Goal: Navigation & Orientation: Find specific page/section

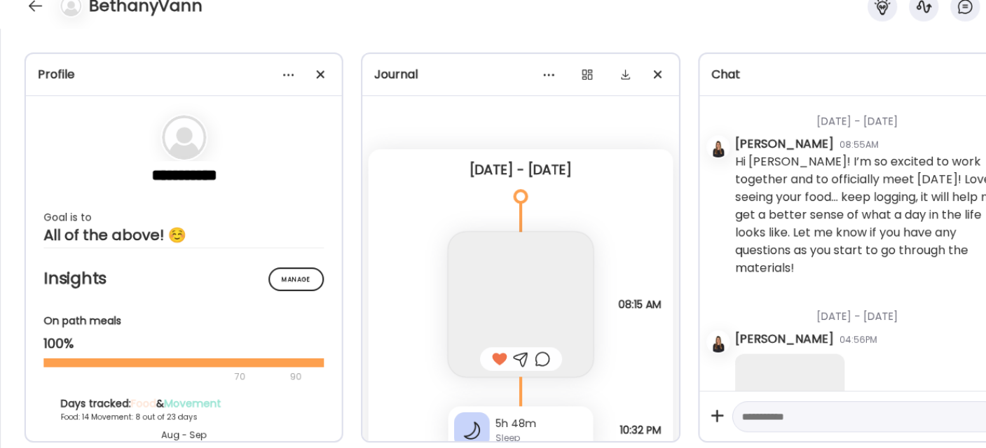
scroll to position [32, 0]
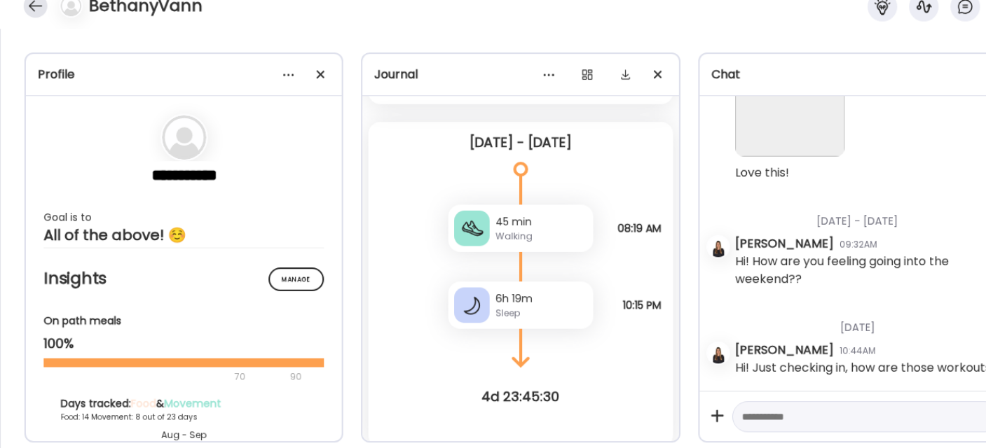
click at [37, 26] on div at bounding box center [33, 29] width 22 height 22
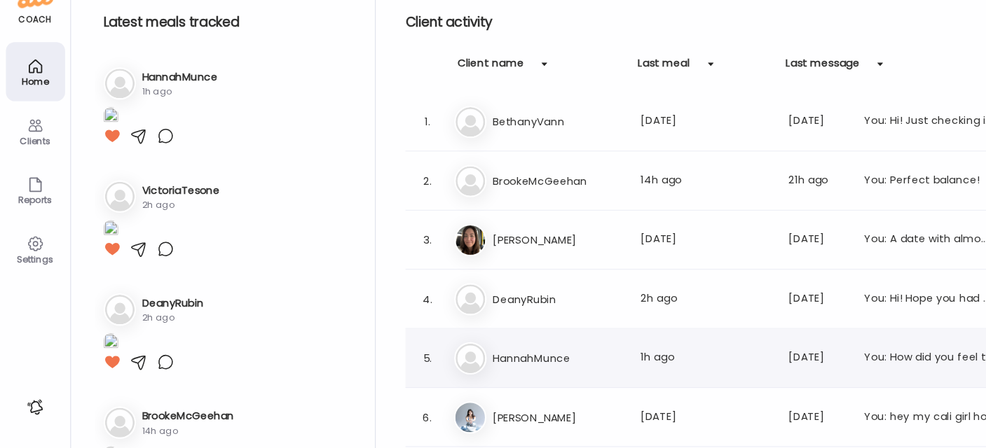
scroll to position [160, 0]
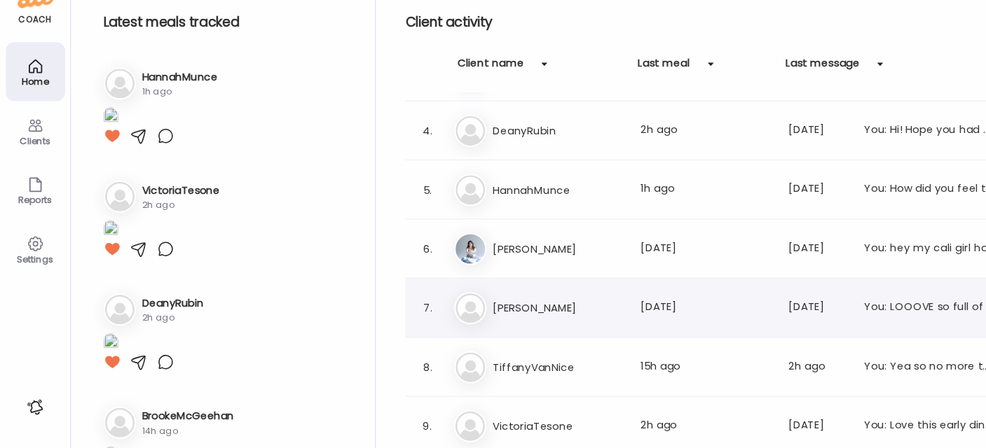
click at [536, 319] on h3 "[PERSON_NAME]" at bounding box center [528, 315] width 123 height 17
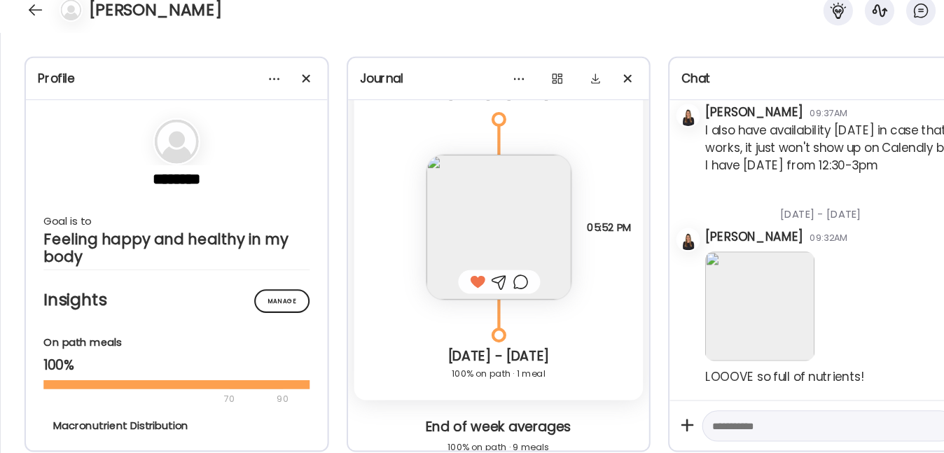
scroll to position [21865, 0]
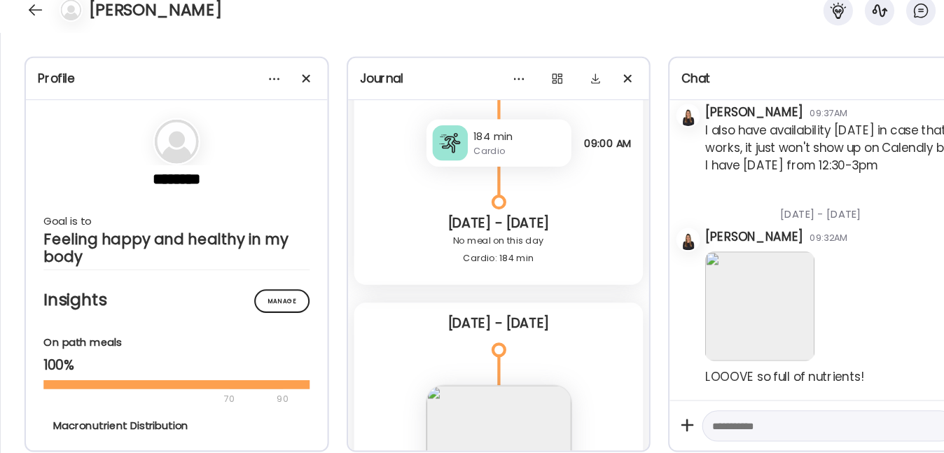
click at [473, 169] on div "Cardio" at bounding box center [492, 162] width 87 height 13
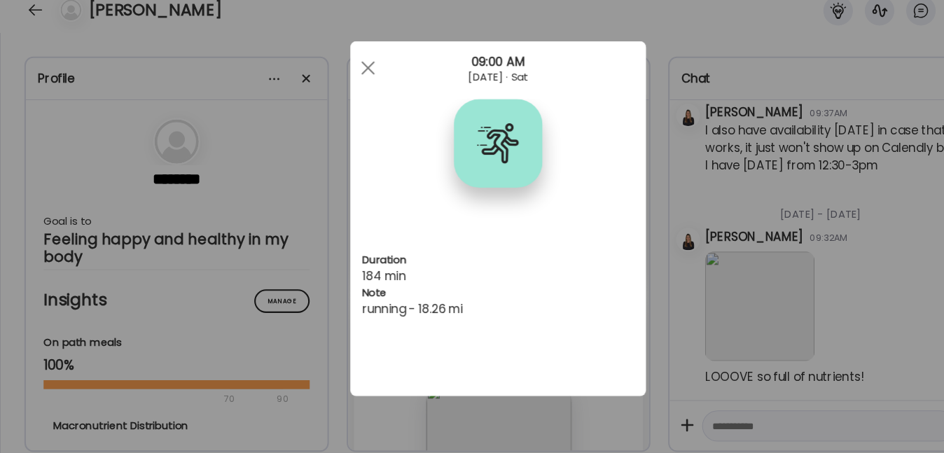
scroll to position [0, 0]
click at [347, 84] on span at bounding box center [349, 83] width 13 height 13
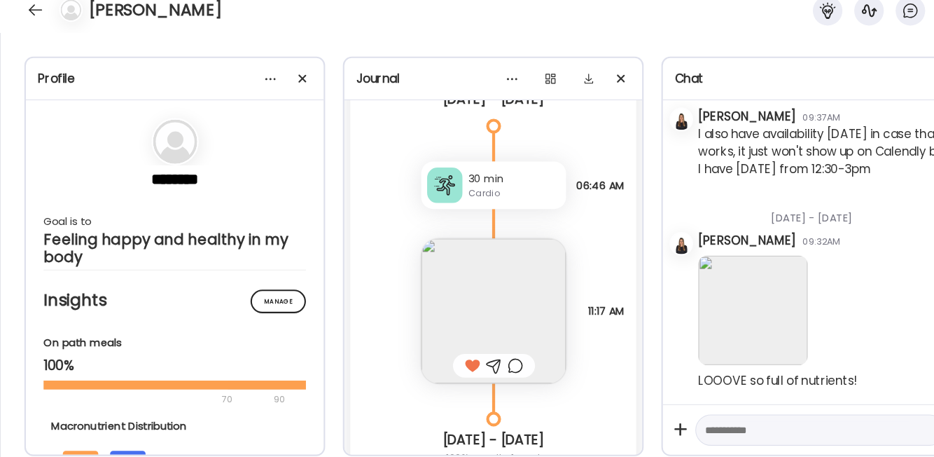
scroll to position [28405, 0]
click at [444, 196] on div "30 min" at bounding box center [487, 188] width 87 height 15
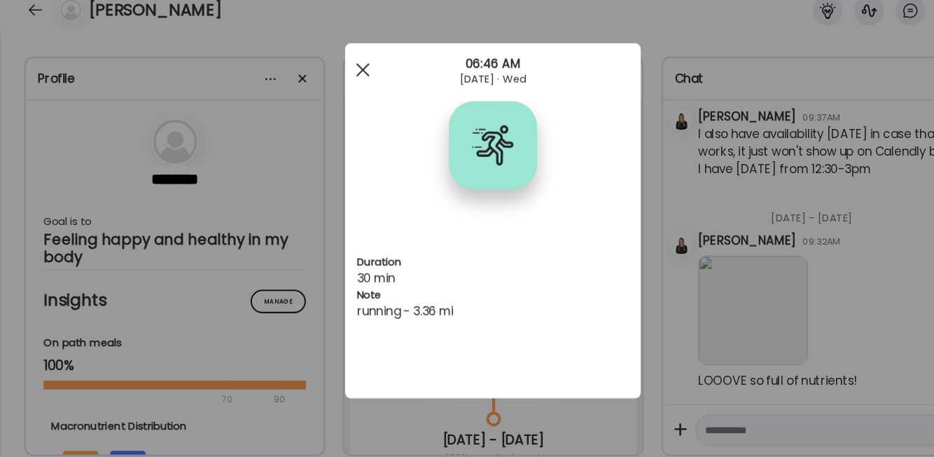
click at [340, 83] on span at bounding box center [344, 85] width 13 height 13
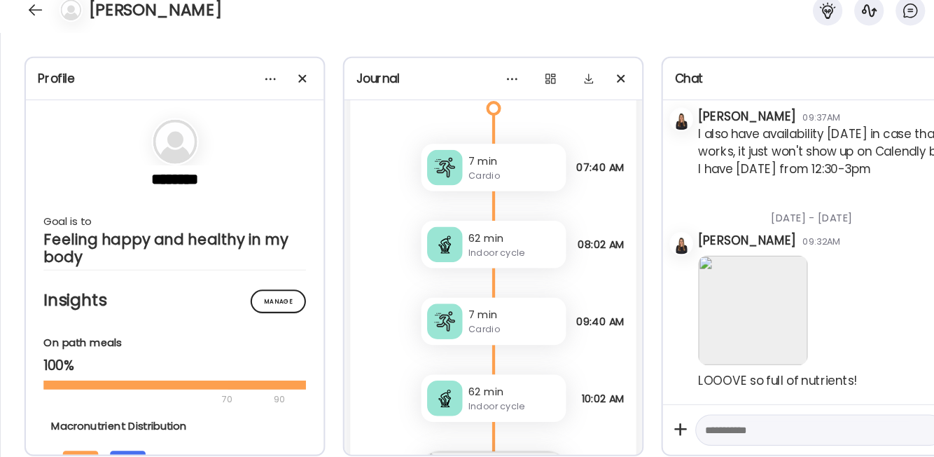
scroll to position [19138, 0]
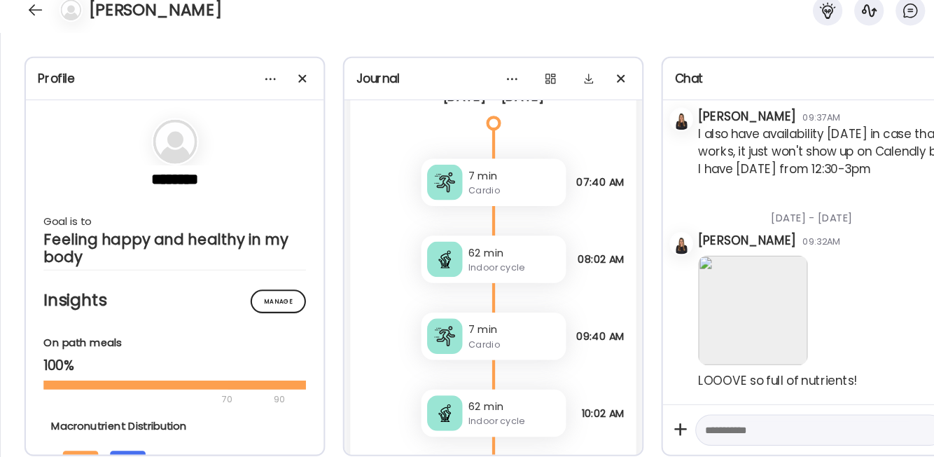
click at [417, 272] on div at bounding box center [422, 265] width 34 height 34
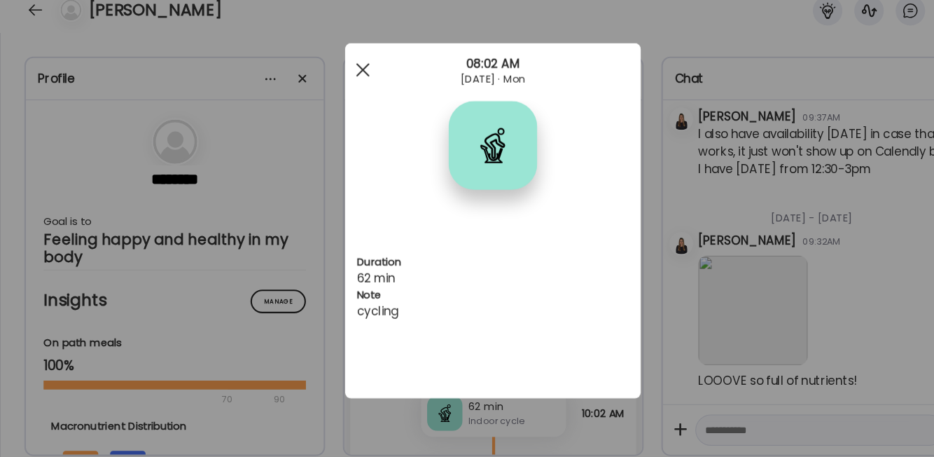
click at [340, 84] on div at bounding box center [344, 85] width 28 height 28
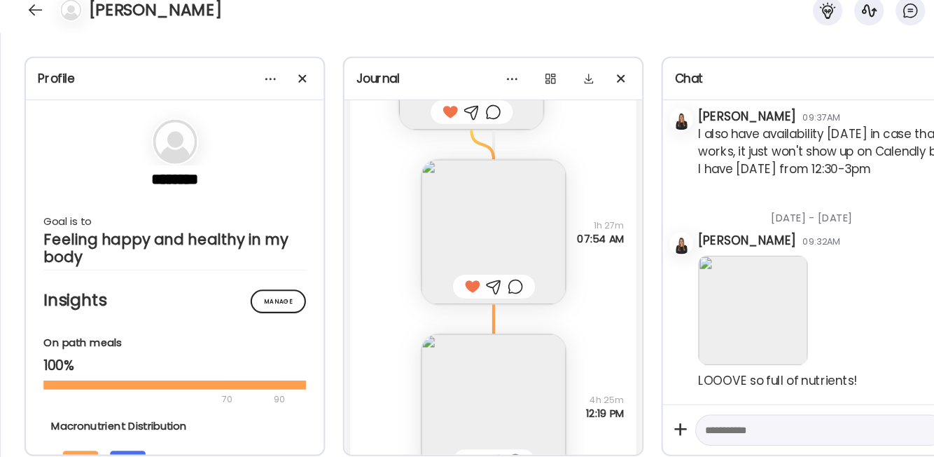
scroll to position [16603, 0]
click at [429, 249] on img at bounding box center [467, 239] width 137 height 137
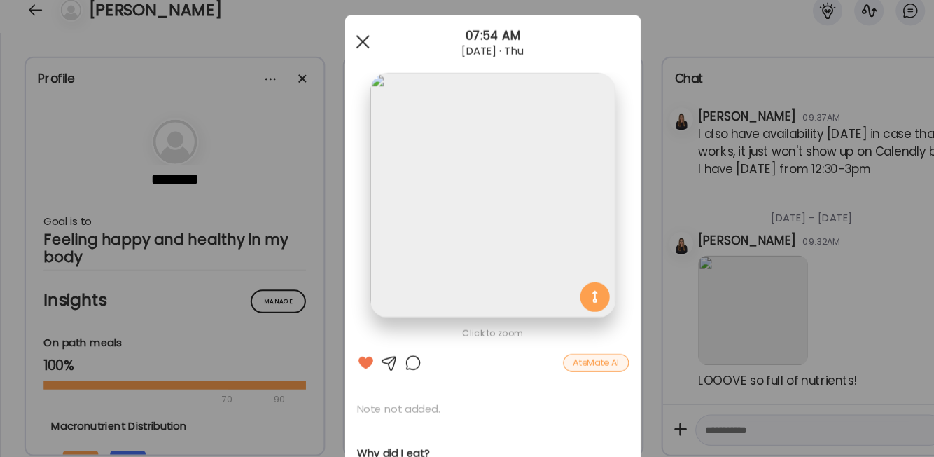
click at [345, 57] on div at bounding box center [344, 59] width 28 height 28
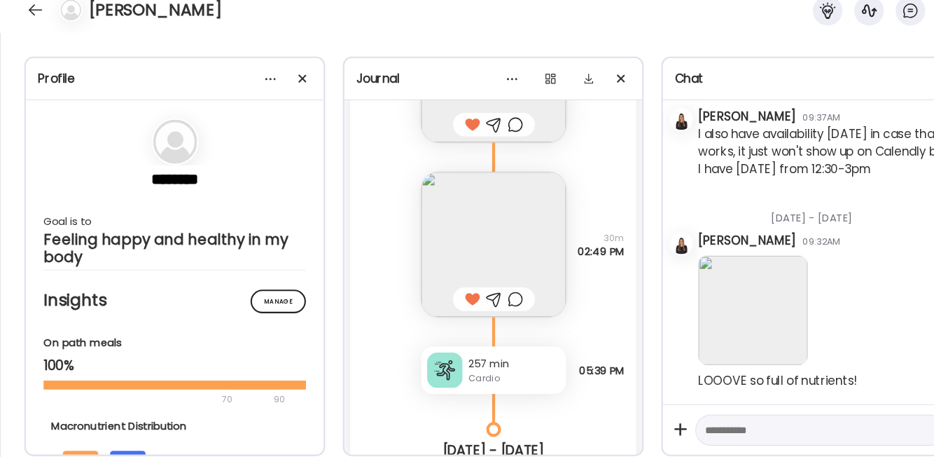
scroll to position [15806, 0]
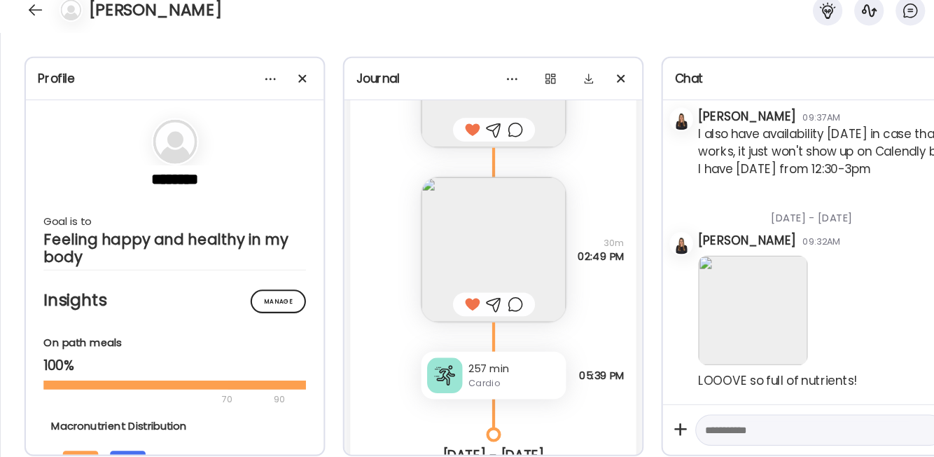
click at [444, 376] on div "257 min" at bounding box center [487, 368] width 87 height 15
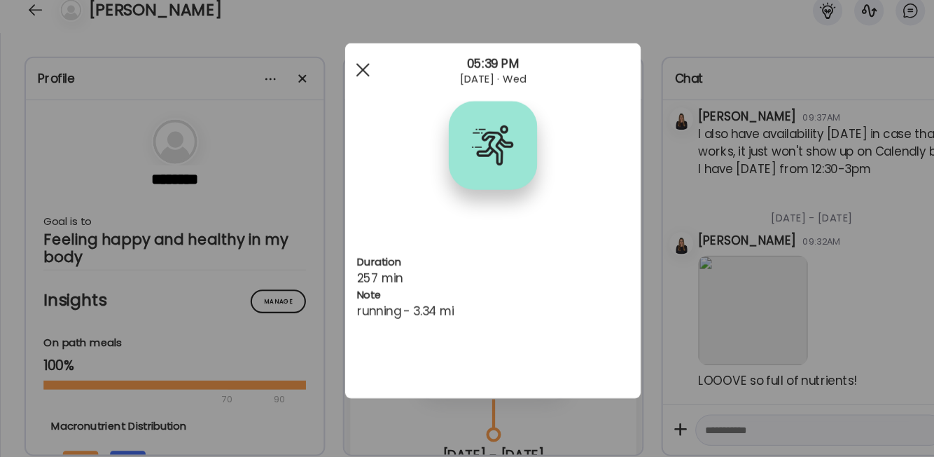
click at [345, 81] on div at bounding box center [344, 85] width 28 height 28
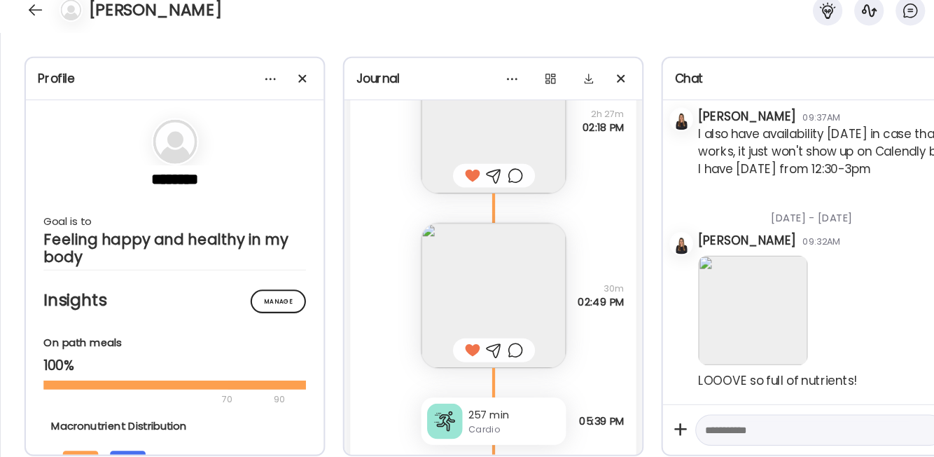
scroll to position [15463, 0]
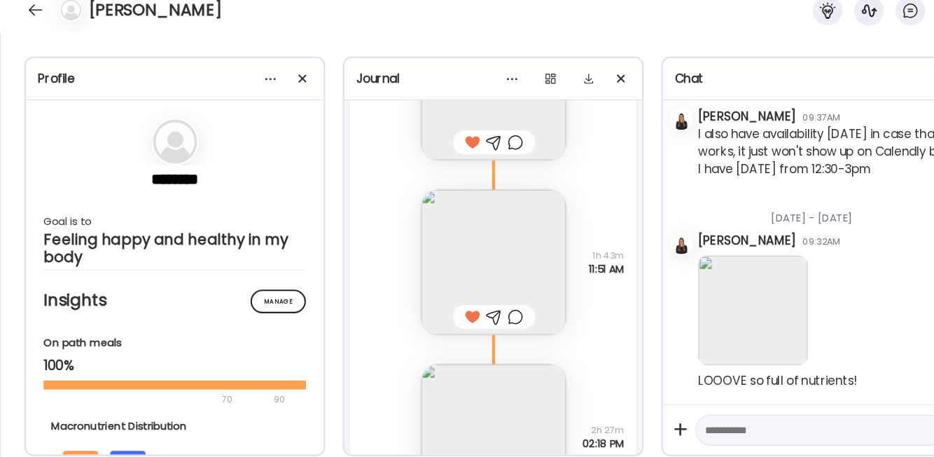
click at [469, 247] on img at bounding box center [467, 267] width 137 height 137
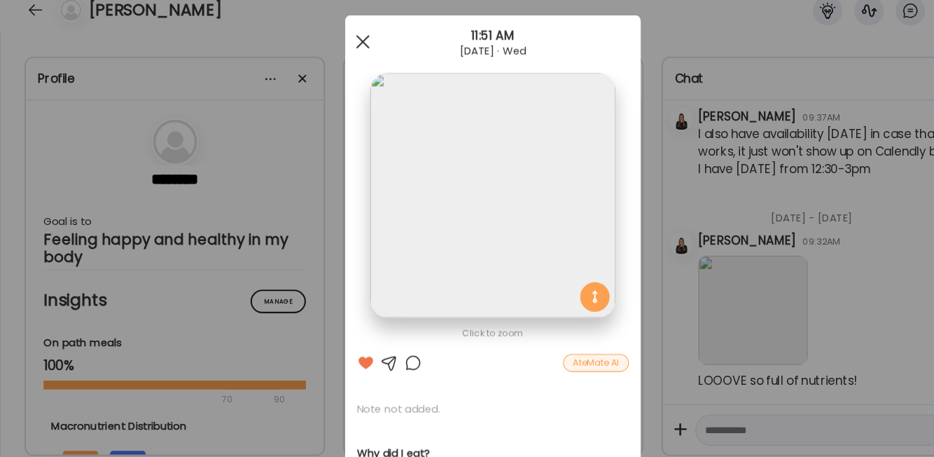
click at [340, 58] on span at bounding box center [344, 59] width 13 height 13
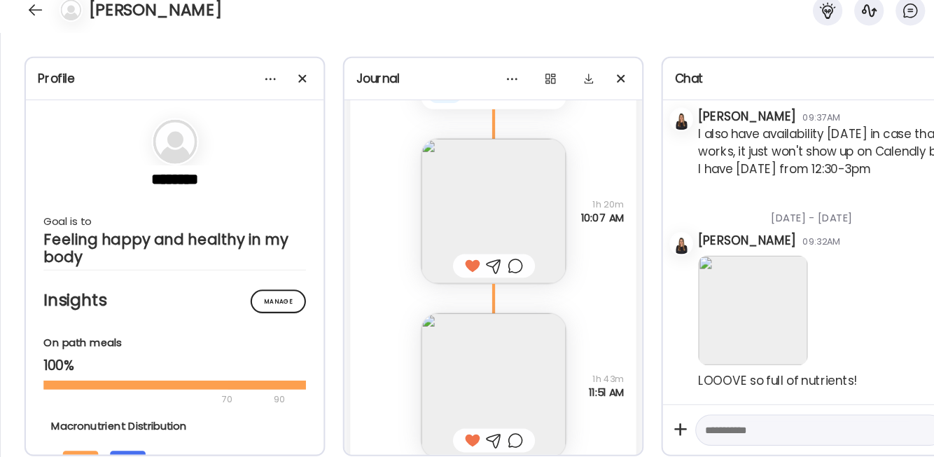
scroll to position [15106, 0]
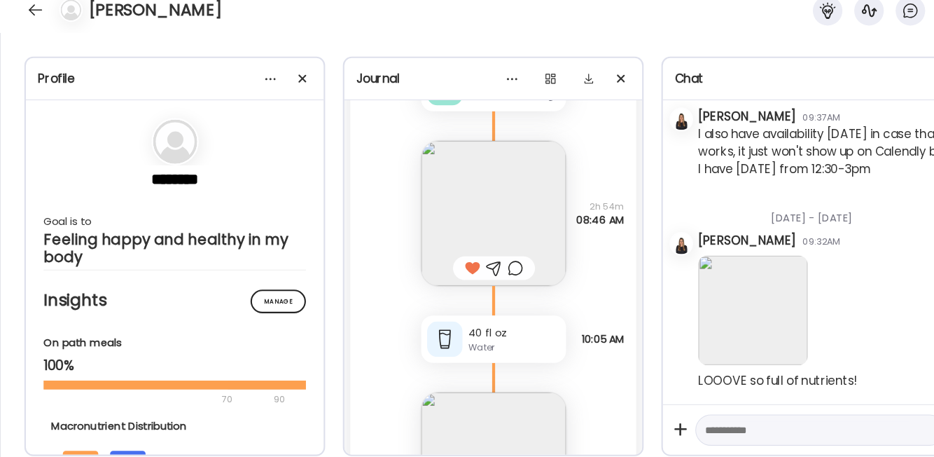
click at [443, 230] on img at bounding box center [467, 221] width 137 height 137
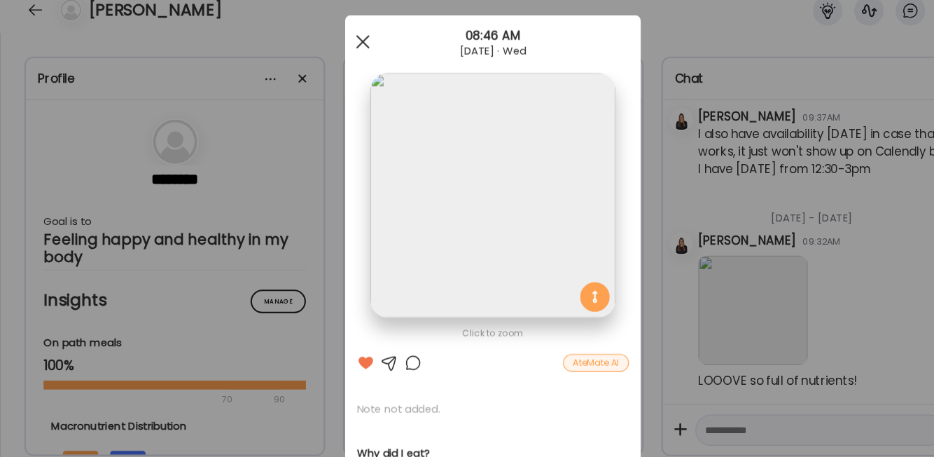
click at [344, 60] on div at bounding box center [344, 59] width 28 height 28
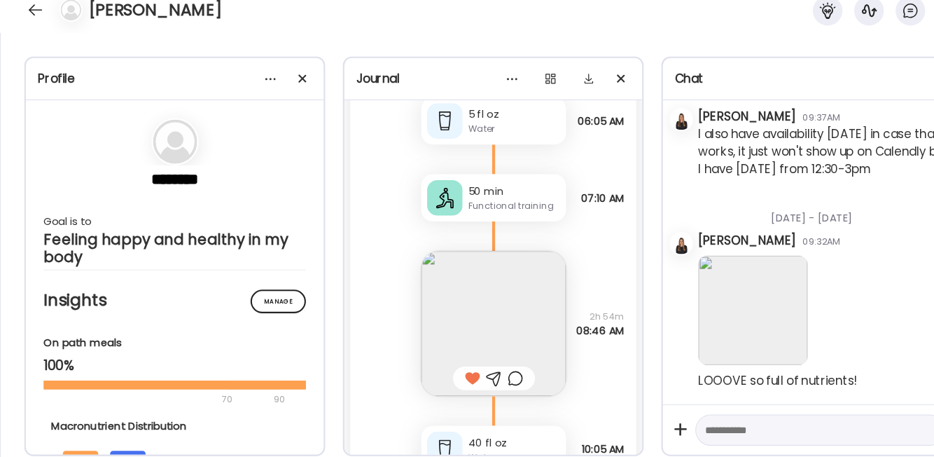
scroll to position [14877, 0]
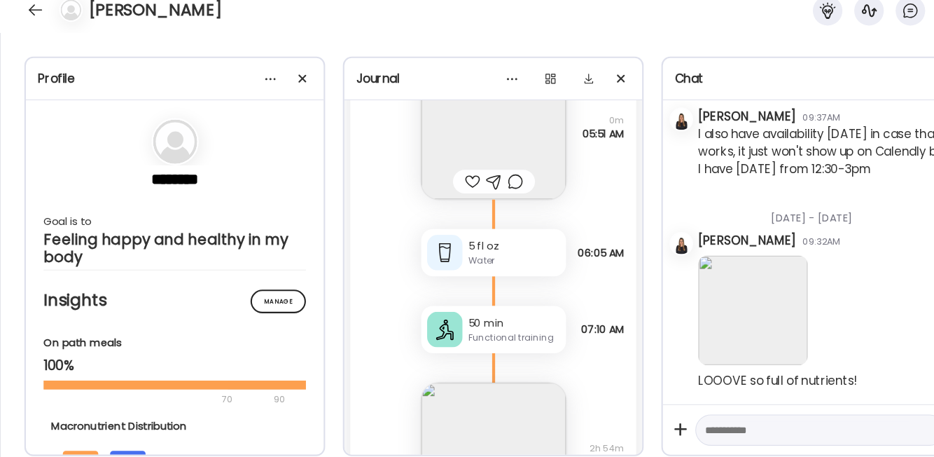
click at [465, 333] on div "50 min" at bounding box center [487, 325] width 87 height 15
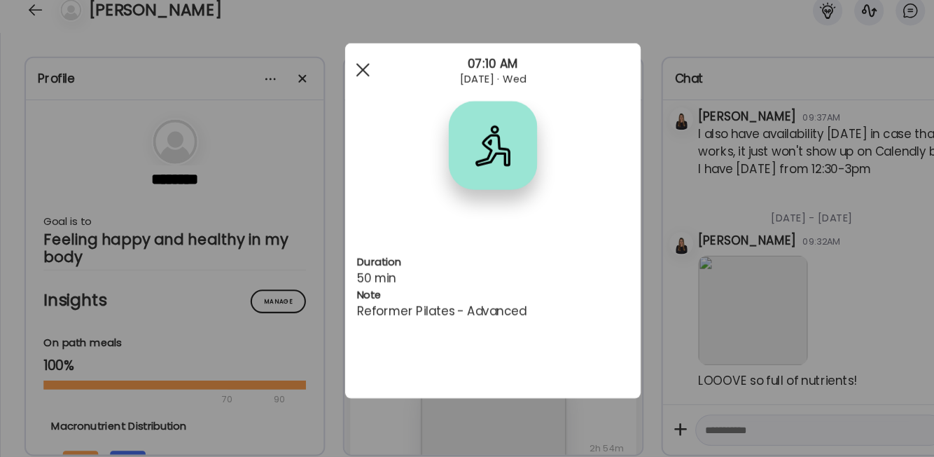
click at [348, 92] on div at bounding box center [344, 85] width 28 height 28
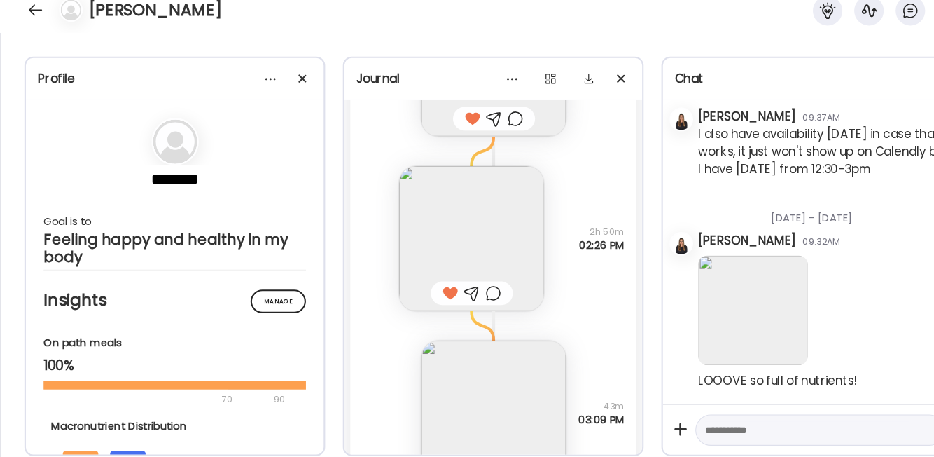
scroll to position [13333, 0]
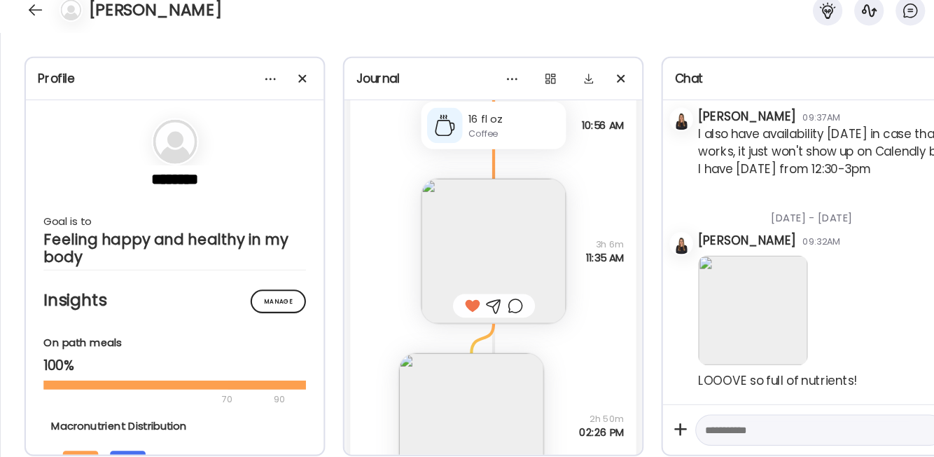
click at [446, 248] on img at bounding box center [467, 256] width 137 height 137
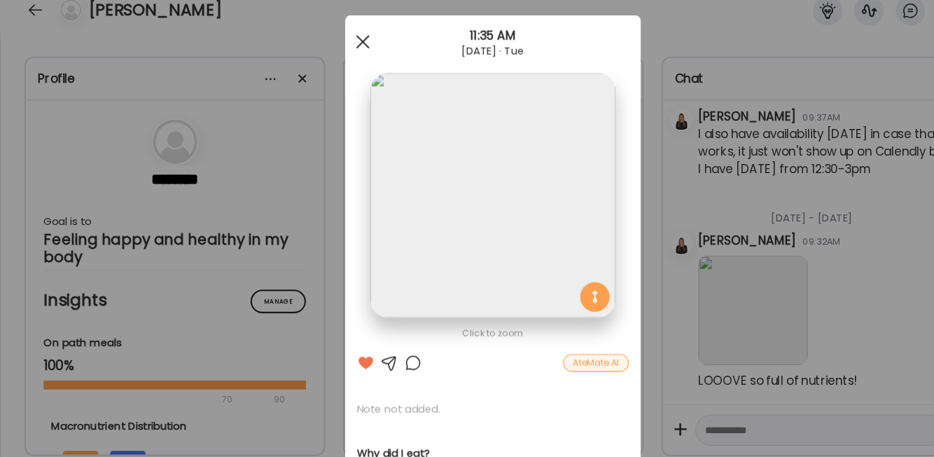
click at [337, 51] on div at bounding box center [344, 59] width 28 height 28
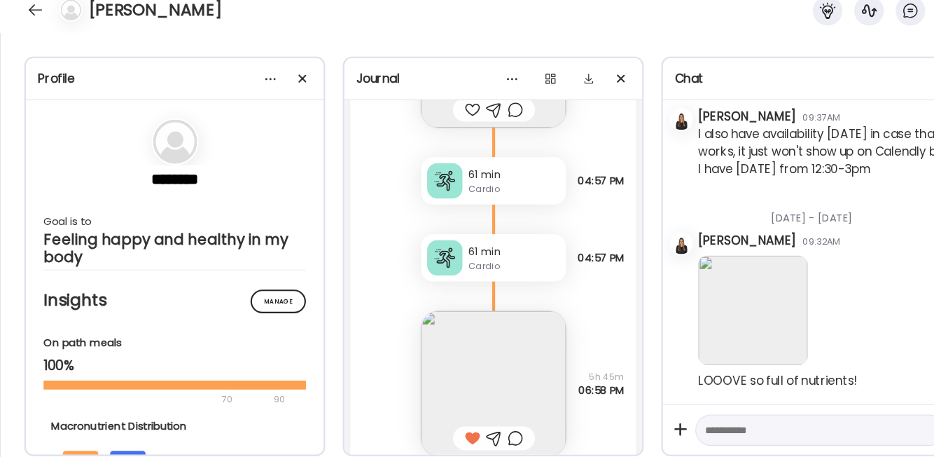
scroll to position [11795, 0]
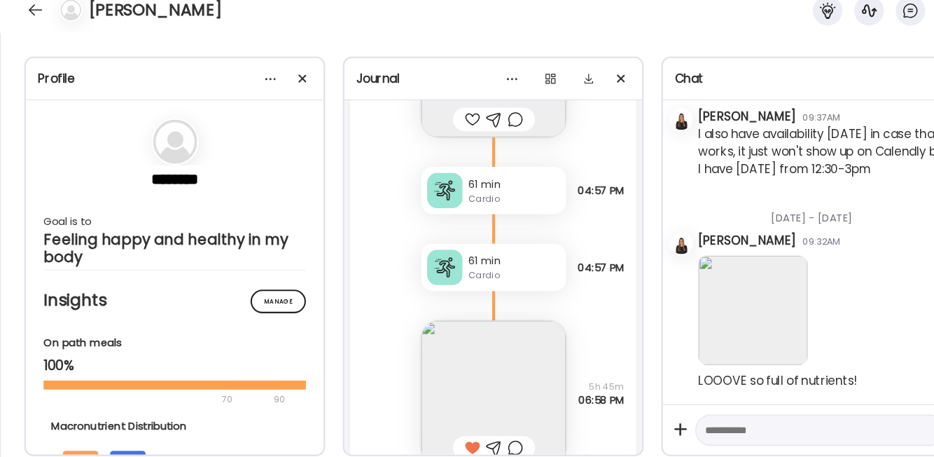
click at [446, 201] on div "61 min" at bounding box center [487, 193] width 87 height 15
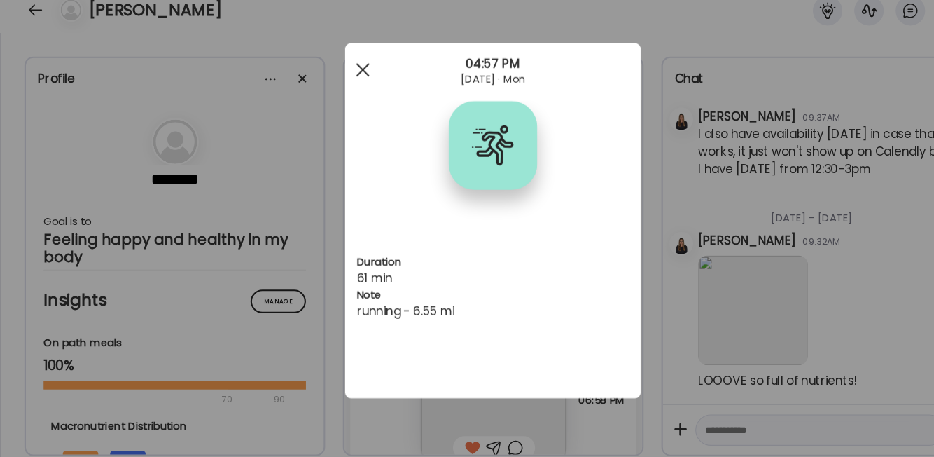
click at [345, 83] on span at bounding box center [344, 85] width 13 height 13
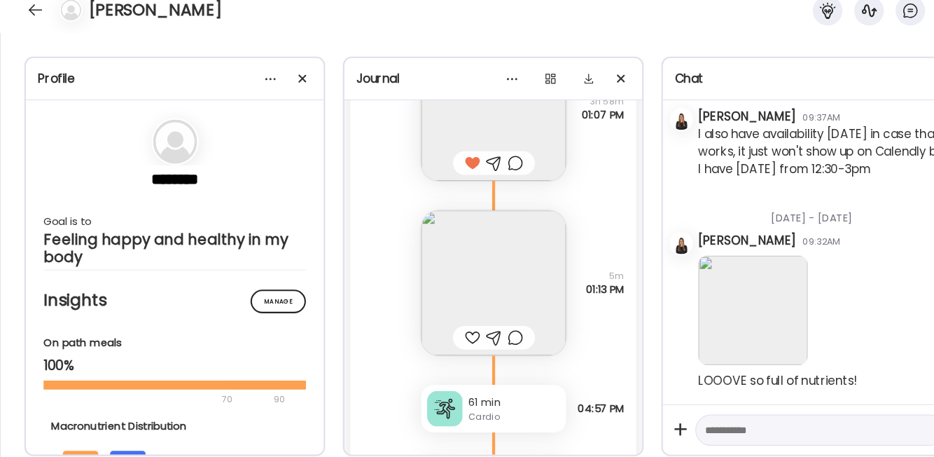
scroll to position [11646, 0]
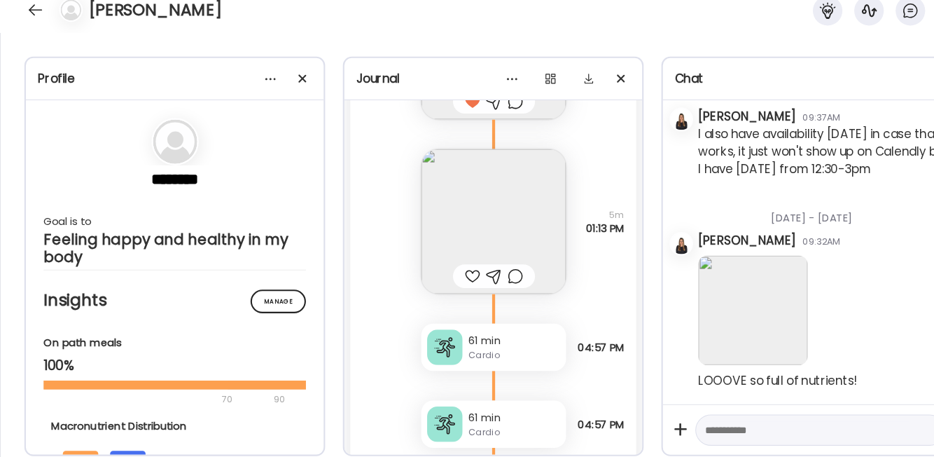
click at [454, 251] on img at bounding box center [467, 228] width 137 height 137
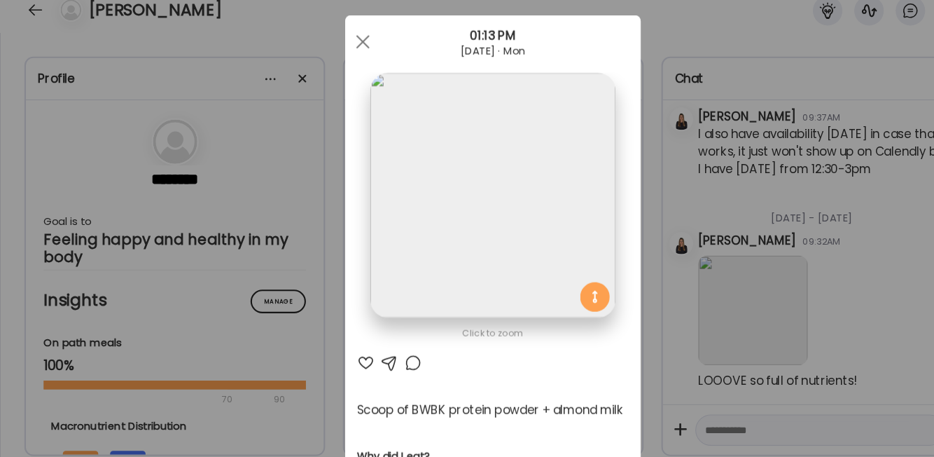
click at [340, 54] on div at bounding box center [344, 59] width 28 height 28
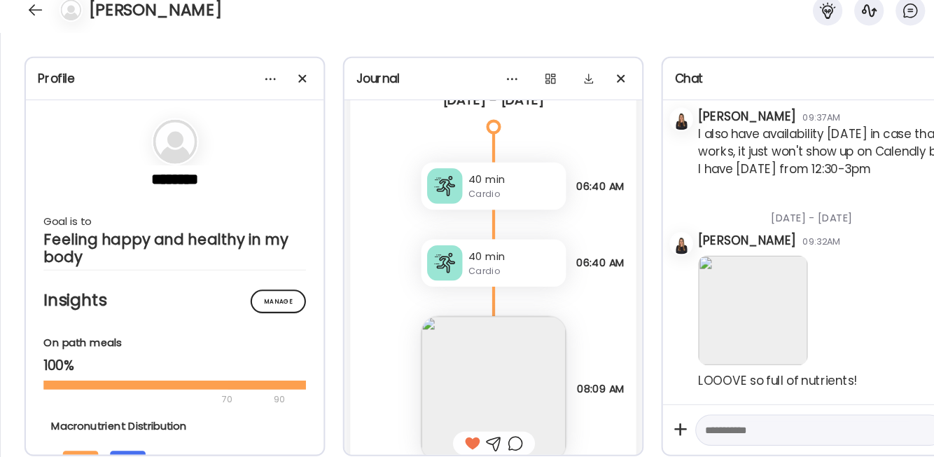
scroll to position [7387, 0]
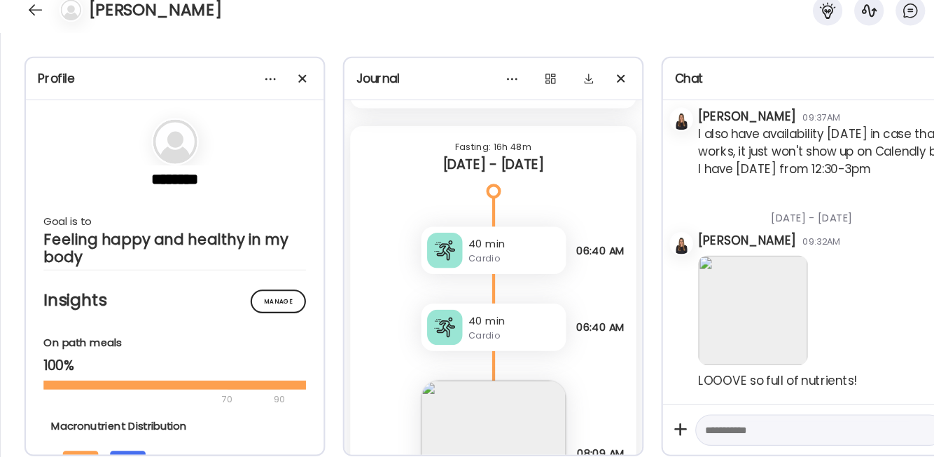
click at [464, 258] on div "40 min" at bounding box center [487, 250] width 87 height 15
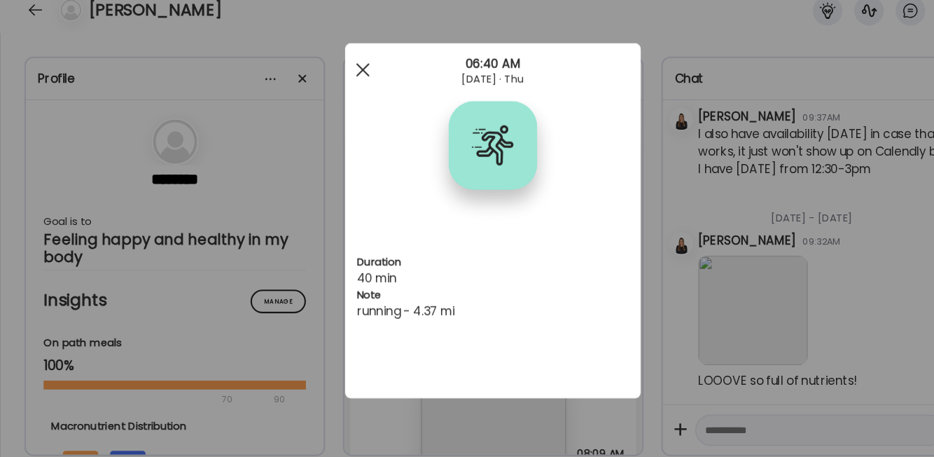
click at [345, 76] on div at bounding box center [344, 85] width 28 height 28
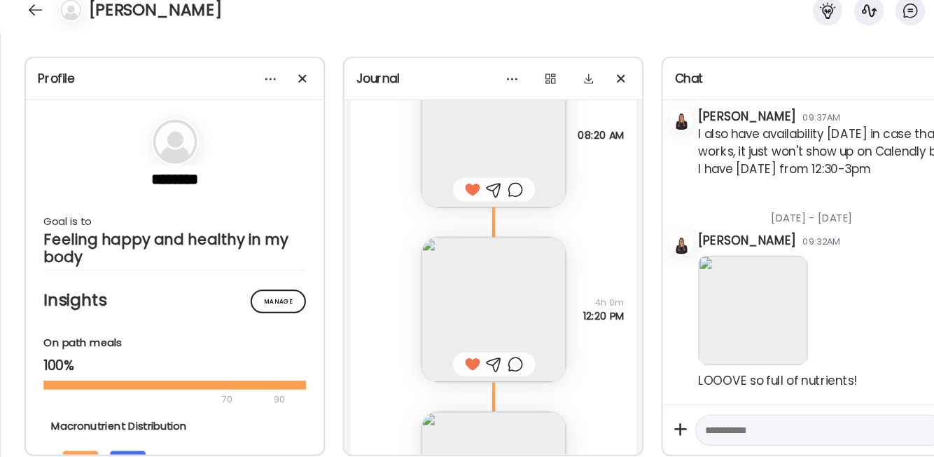
scroll to position [6162, 0]
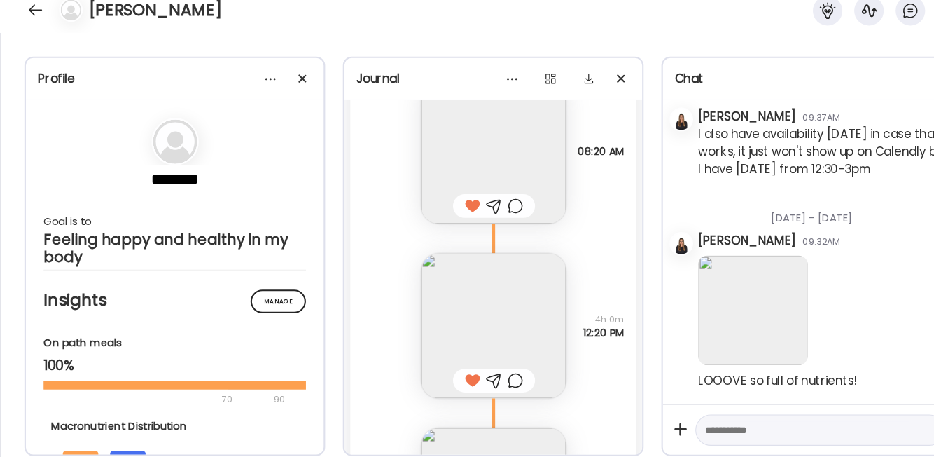
click at [471, 163] on img at bounding box center [467, 162] width 137 height 137
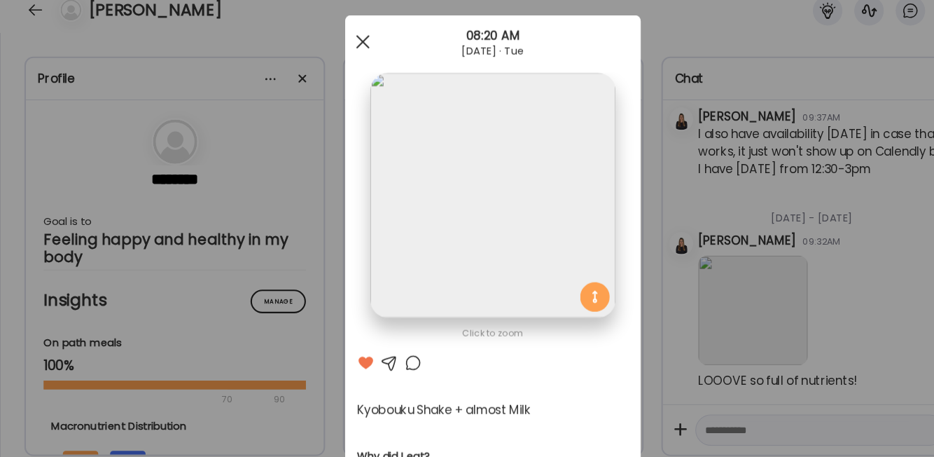
click at [335, 58] on div at bounding box center [344, 59] width 28 height 28
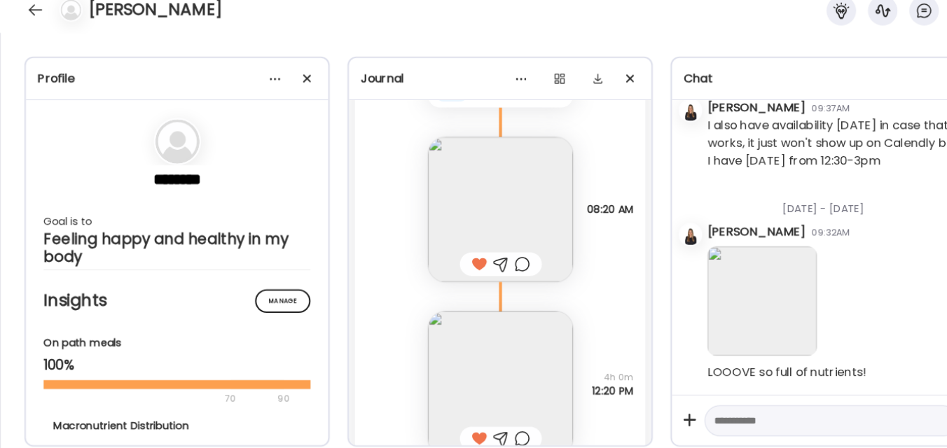
scroll to position [28254, 0]
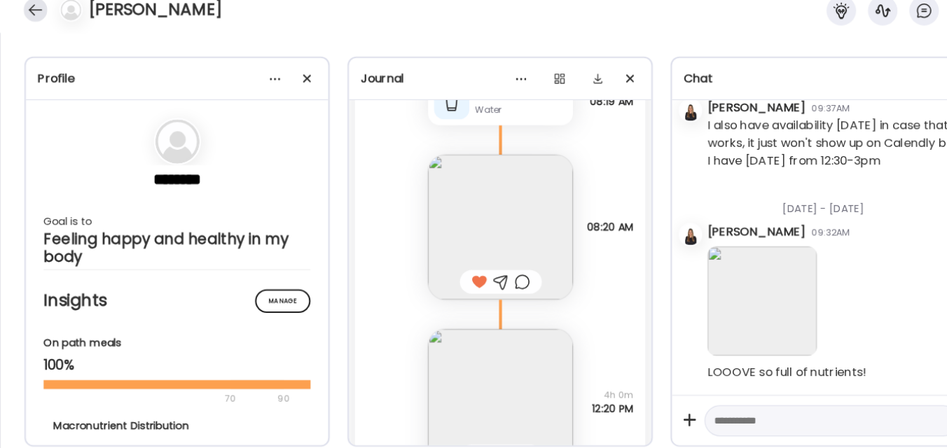
click at [30, 30] on div at bounding box center [33, 29] width 22 height 22
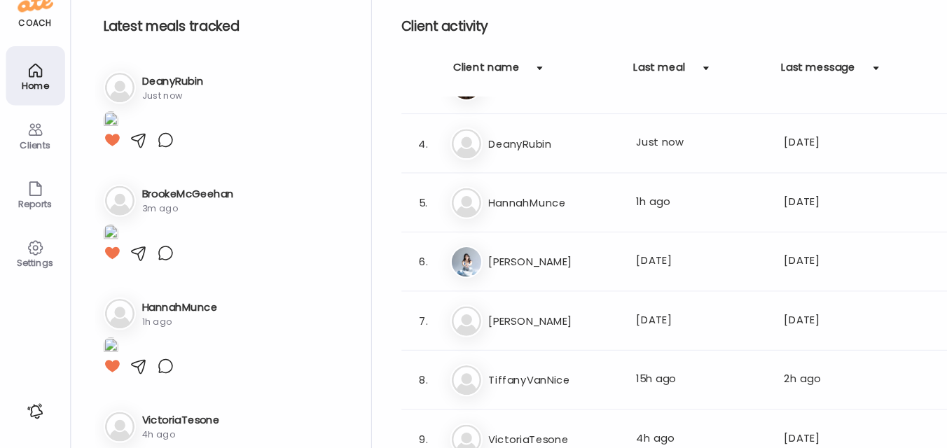
click at [112, 144] on img at bounding box center [105, 134] width 14 height 19
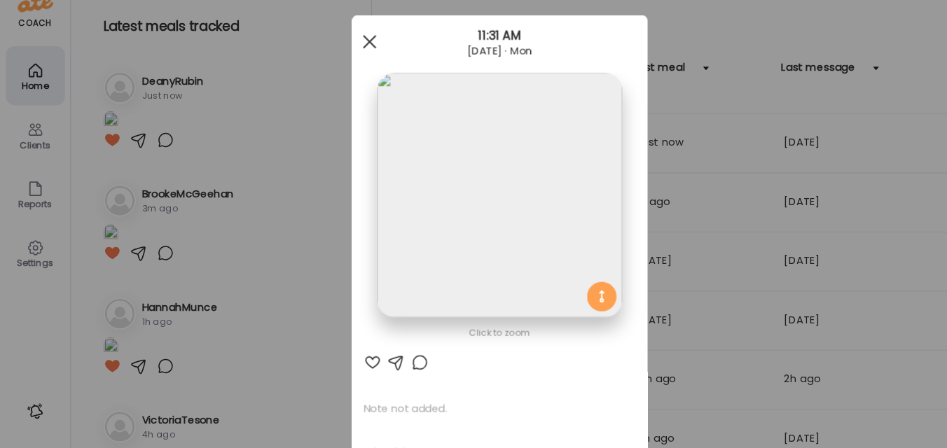
click at [344, 60] on span at bounding box center [350, 59] width 13 height 13
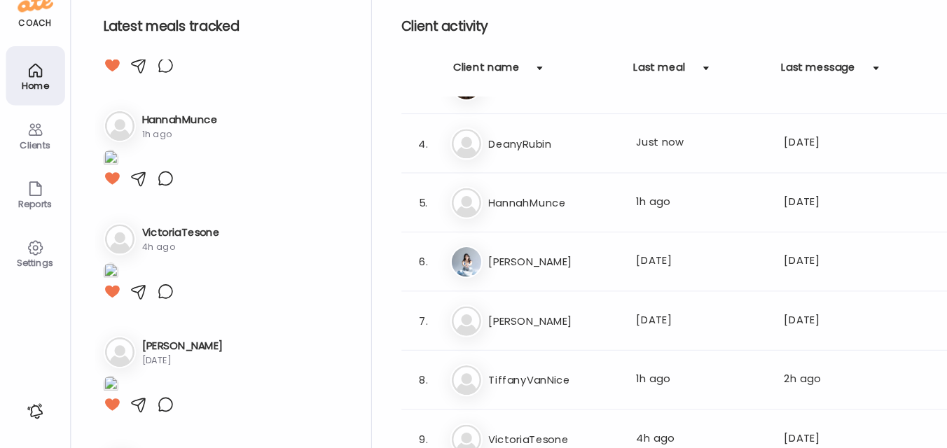
scroll to position [287, 0]
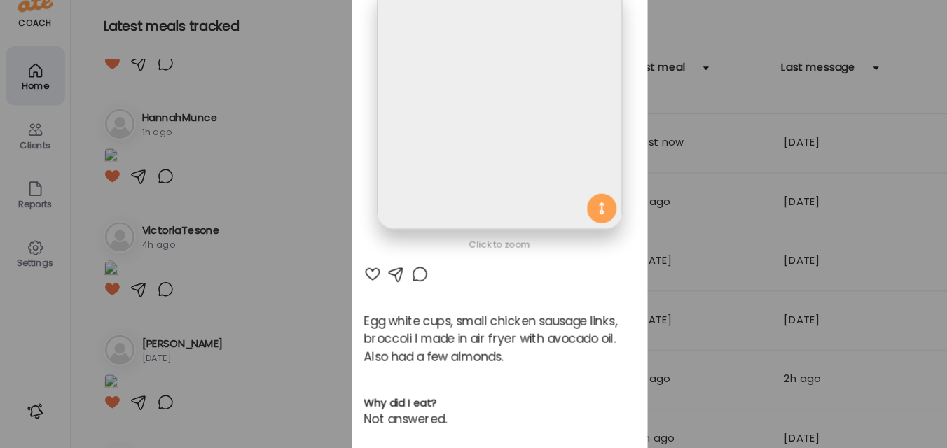
scroll to position [0, 0]
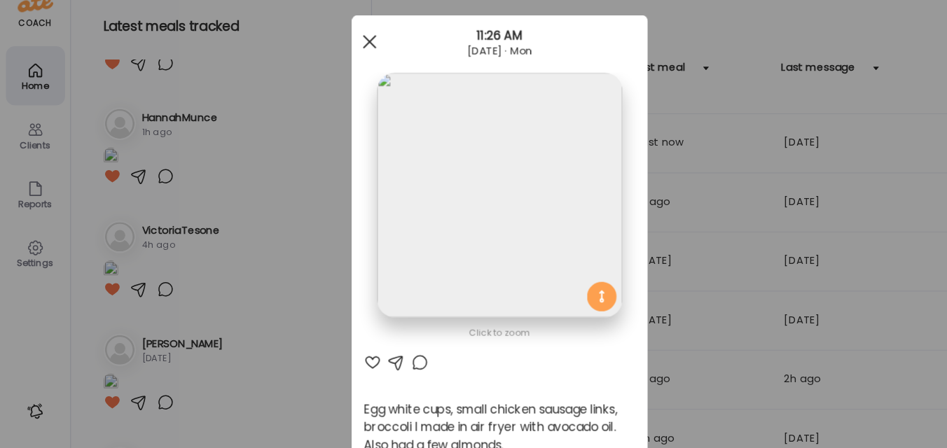
click at [343, 62] on div at bounding box center [350, 59] width 28 height 28
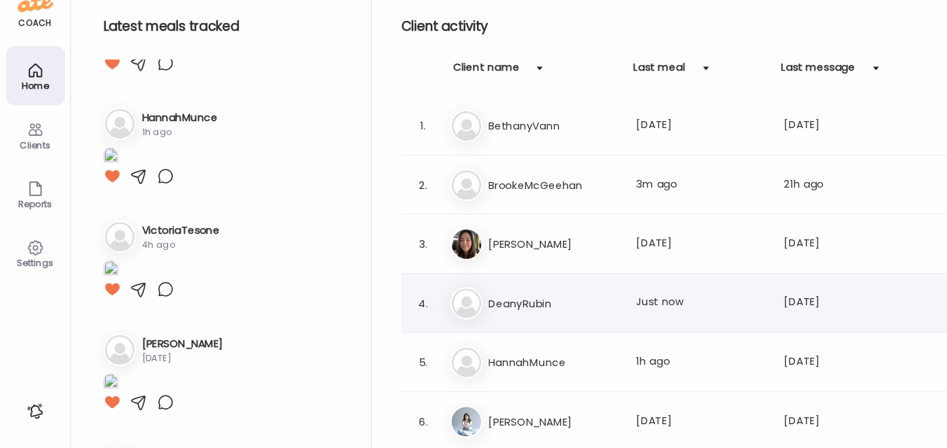
click at [492, 301] on h3 "DeanyRubin" at bounding box center [524, 306] width 123 height 17
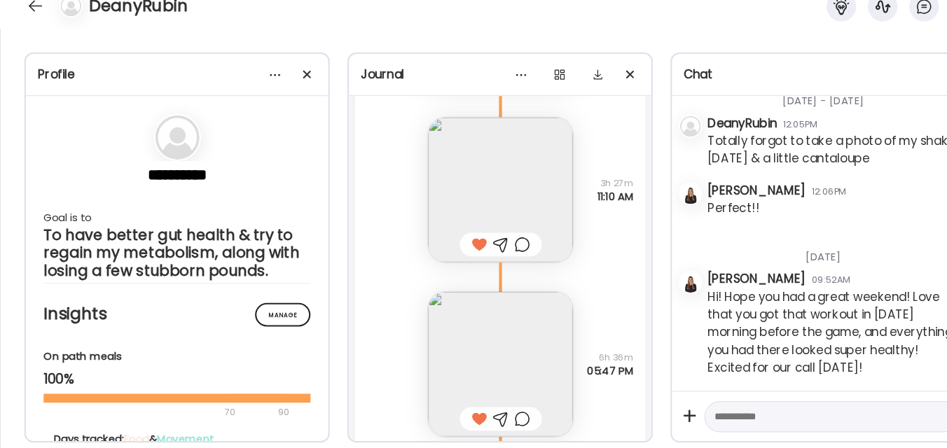
scroll to position [9259, 0]
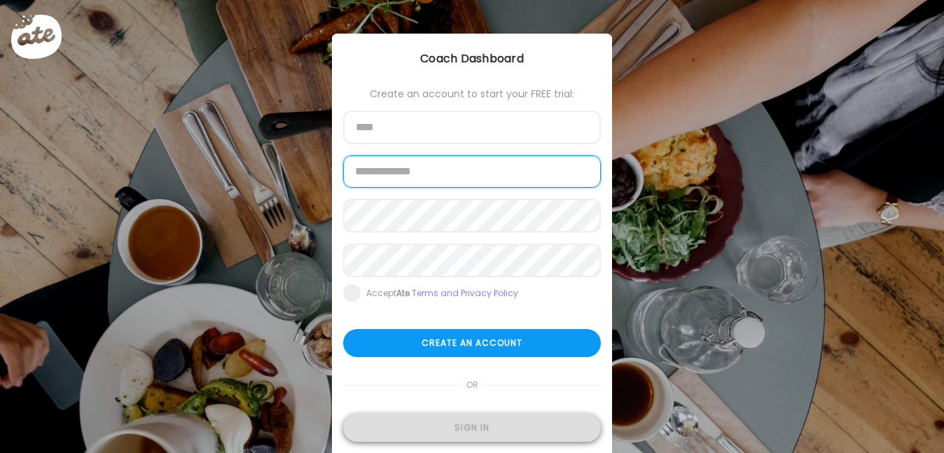
type input "**********"
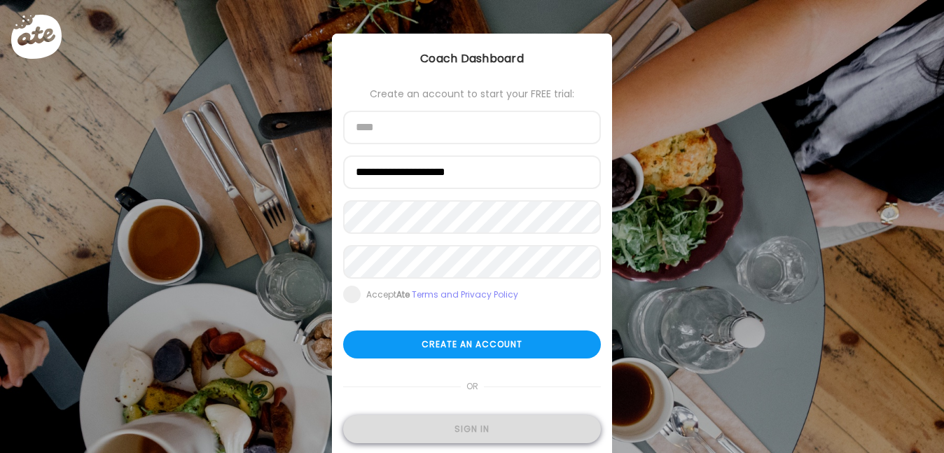
type input "**********"
click at [478, 424] on div "Sign in" at bounding box center [472, 429] width 258 height 28
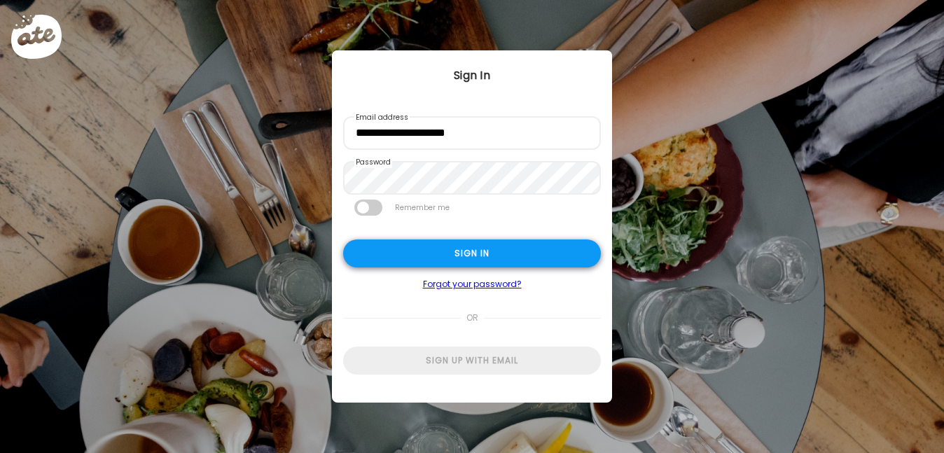
click at [405, 251] on div "Sign in" at bounding box center [472, 254] width 258 height 28
type textarea "**********"
type input "**********"
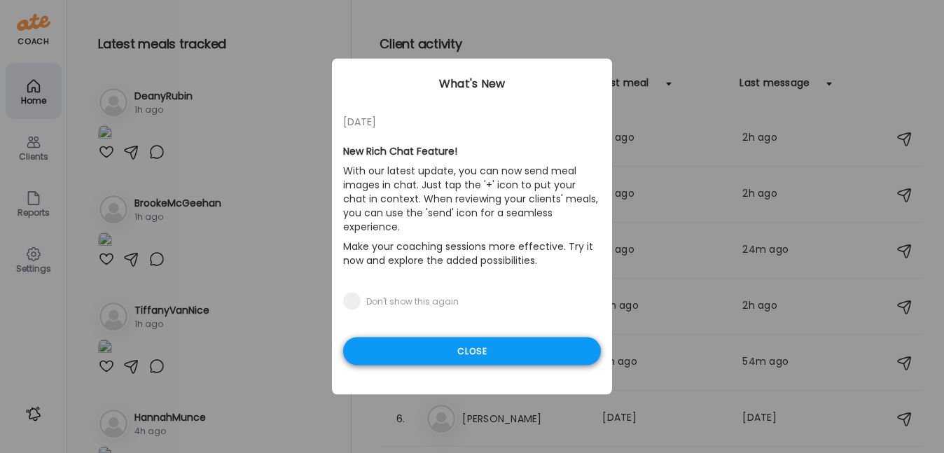
click at [508, 343] on div "Close" at bounding box center [472, 352] width 258 height 28
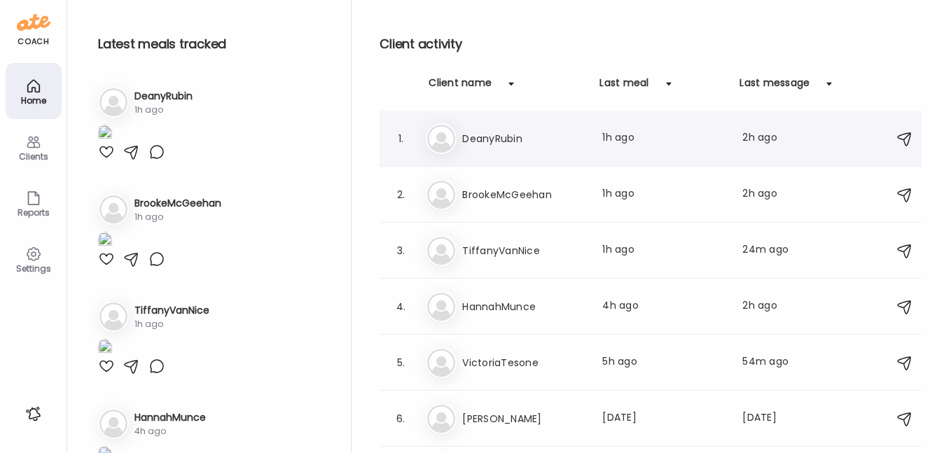
click at [528, 154] on div "1. De DeanyRubin Last meal: 1h ago Last message: 2h ago You: Hi! Hope you had a…" at bounding box center [651, 139] width 542 height 56
click at [518, 137] on h3 "DeanyRubin" at bounding box center [523, 138] width 123 height 17
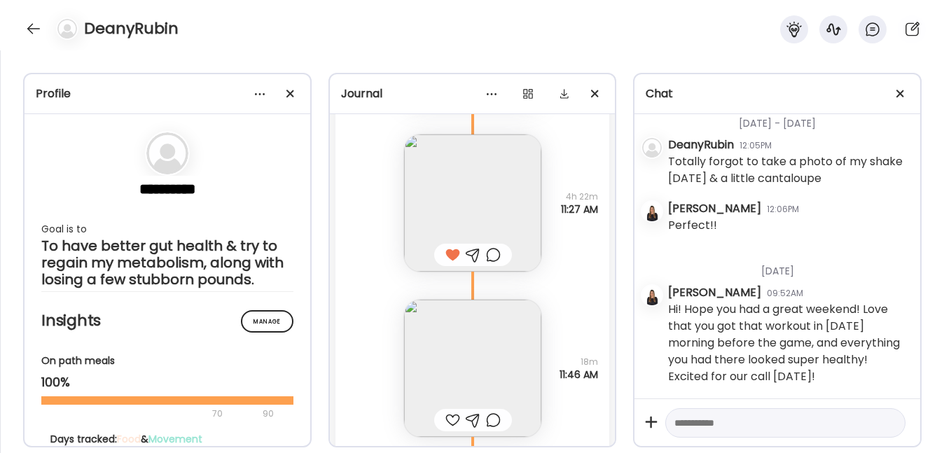
scroll to position [5964, 0]
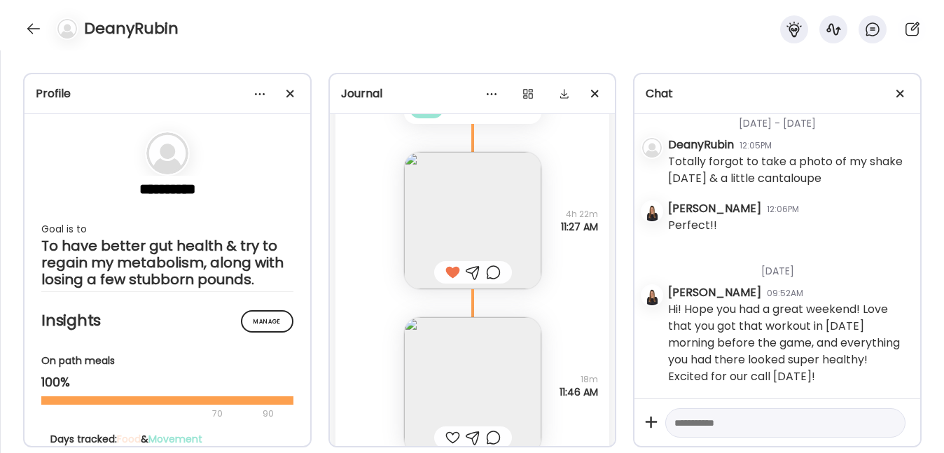
click at [480, 363] on img at bounding box center [472, 385] width 137 height 137
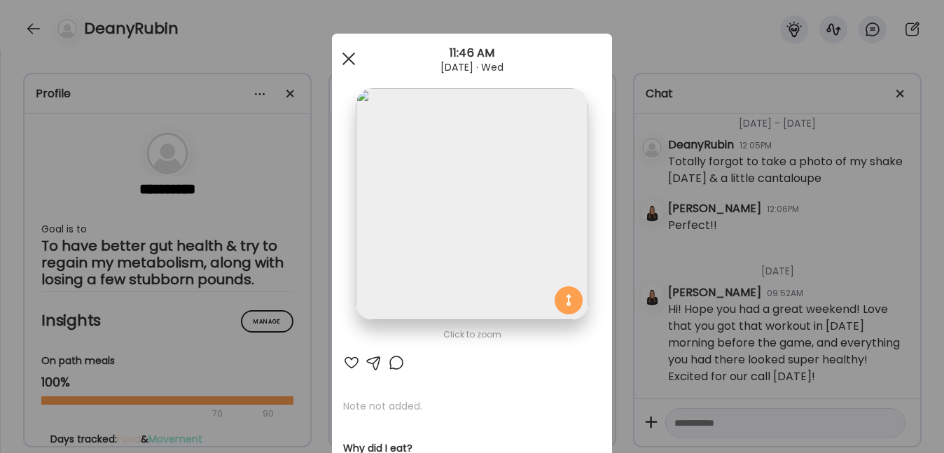
click at [339, 60] on div at bounding box center [349, 59] width 28 height 28
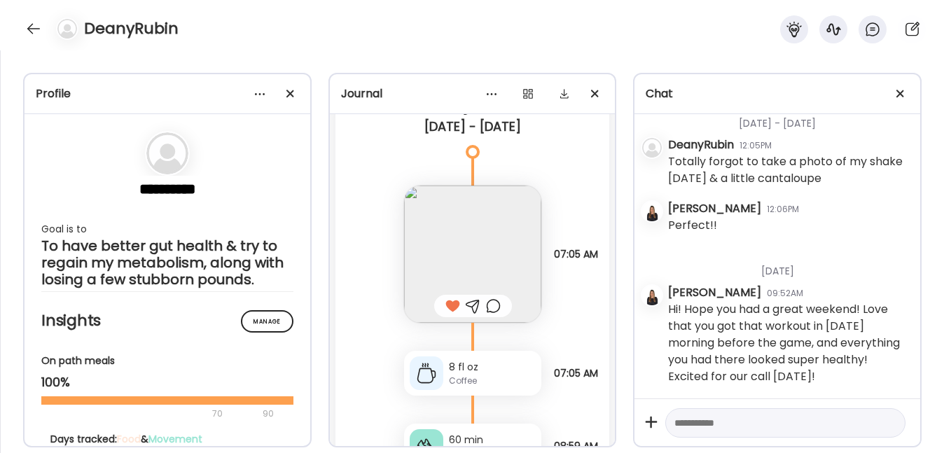
scroll to position [7115, 0]
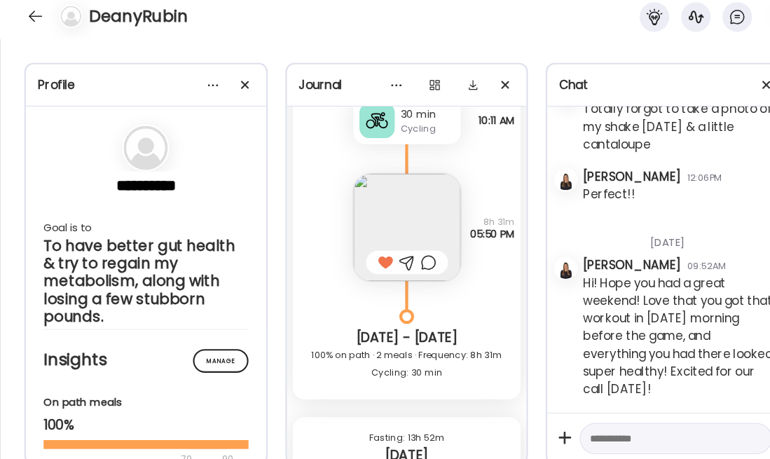
scroll to position [7551, 0]
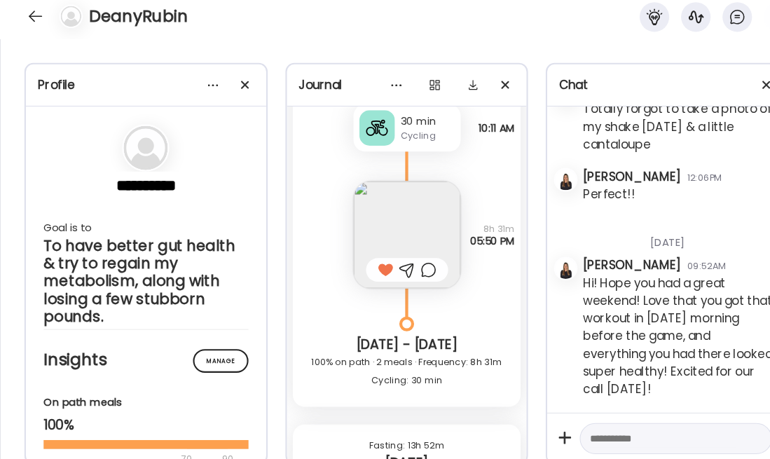
click at [372, 221] on img at bounding box center [386, 236] width 102 height 102
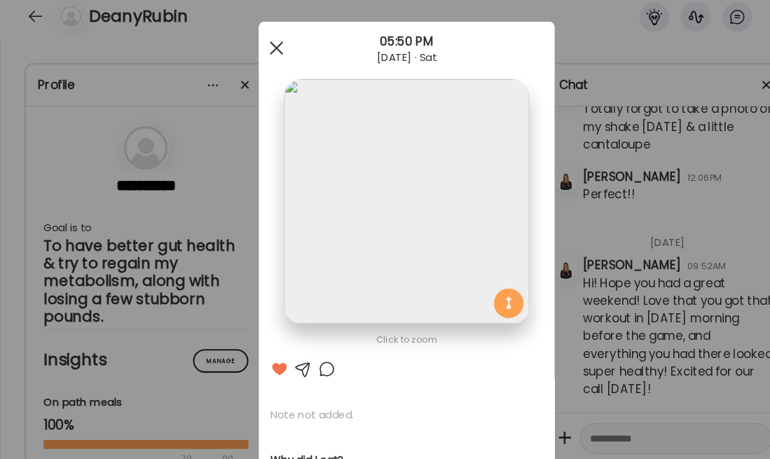
click at [257, 50] on div at bounding box center [262, 59] width 28 height 28
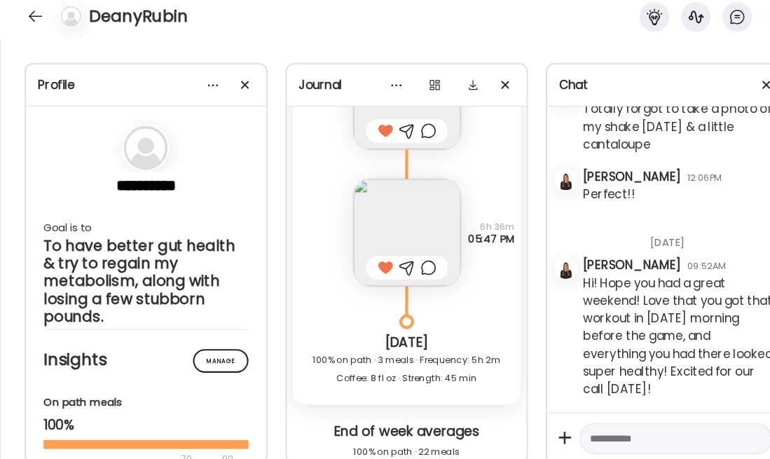
scroll to position [8195, 0]
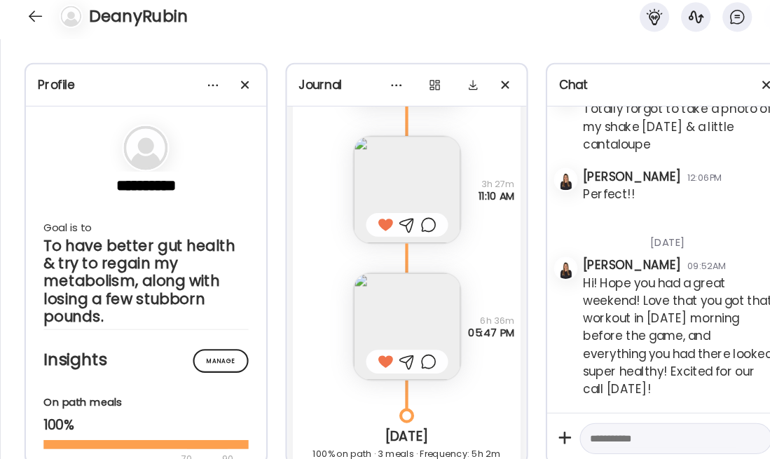
click at [382, 319] on img at bounding box center [386, 323] width 102 height 102
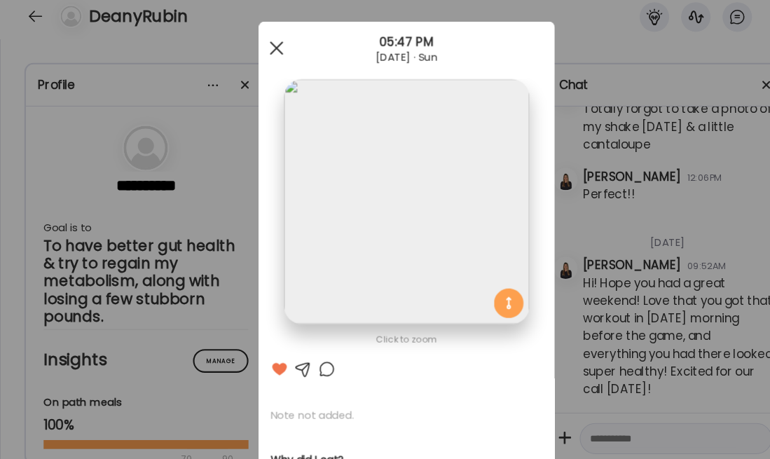
click at [257, 58] on span at bounding box center [261, 59] width 13 height 13
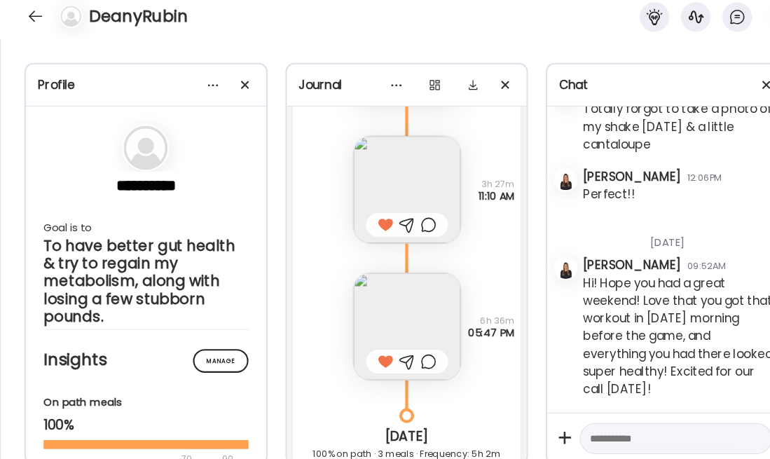
click at [372, 186] on img at bounding box center [386, 193] width 102 height 102
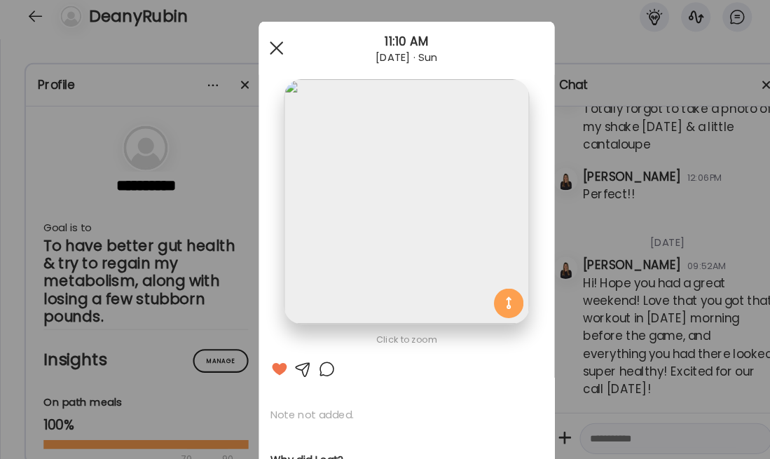
click at [255, 55] on span at bounding box center [261, 59] width 13 height 13
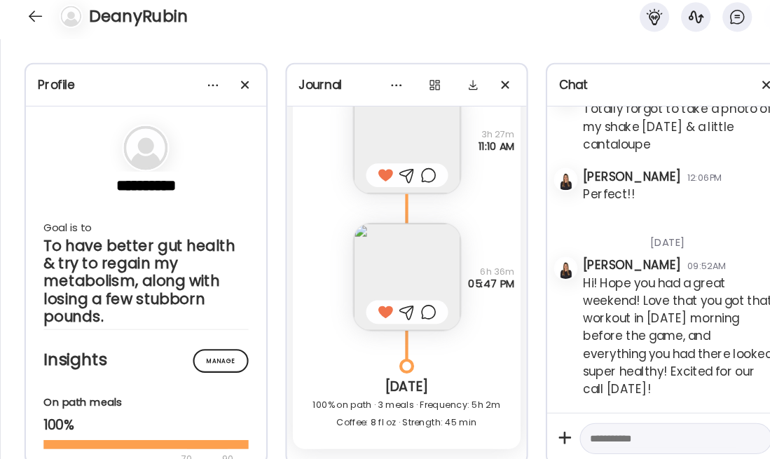
scroll to position [8243, 0]
click at [385, 281] on img at bounding box center [386, 274] width 102 height 102
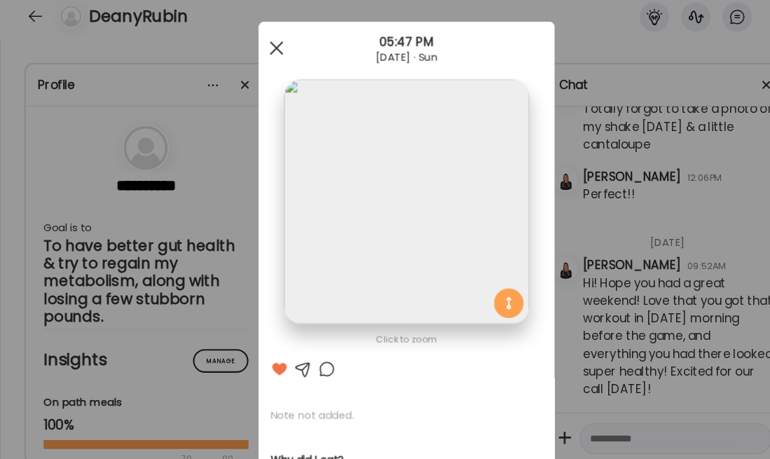
click at [254, 58] on div at bounding box center [262, 59] width 28 height 28
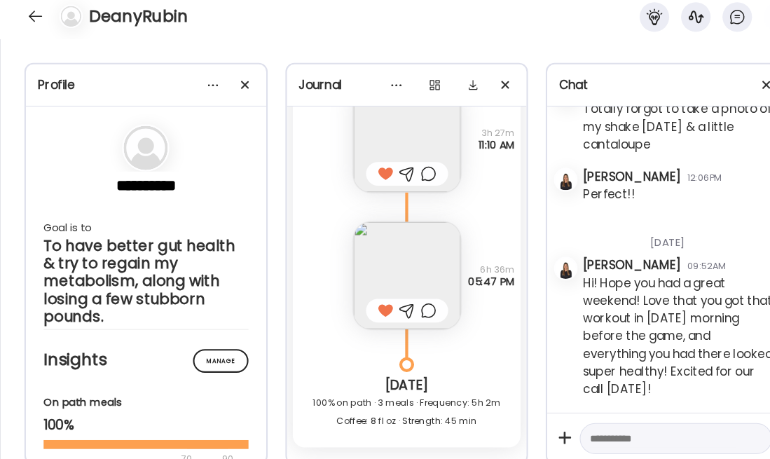
click at [362, 258] on img at bounding box center [386, 274] width 102 height 102
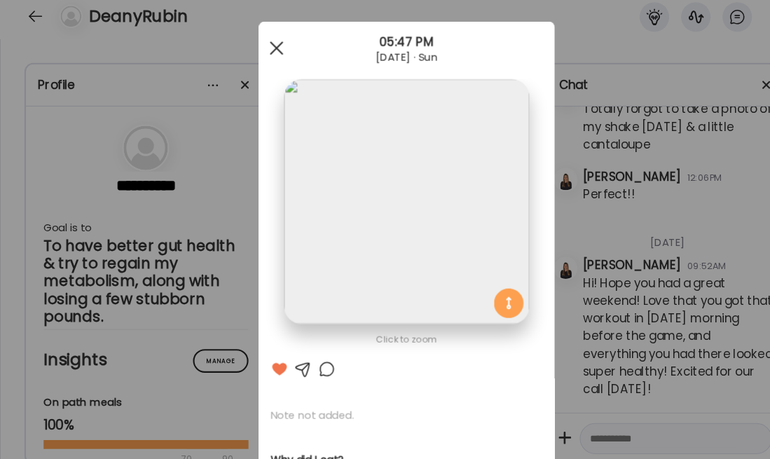
click at [262, 55] on div at bounding box center [262, 59] width 28 height 28
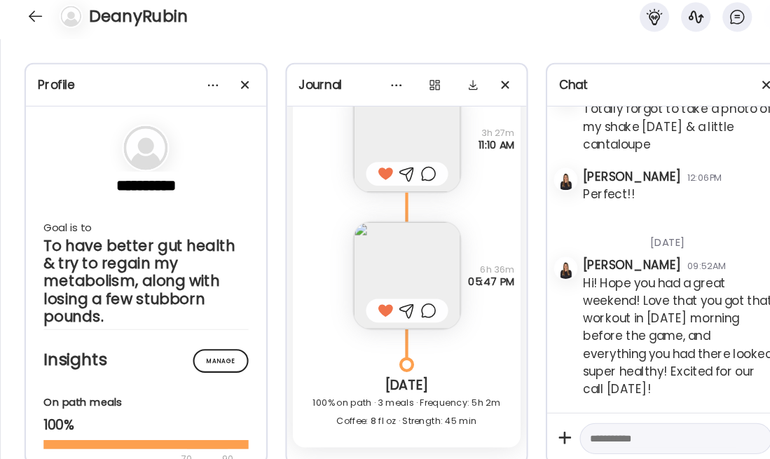
click at [385, 145] on img at bounding box center [386, 145] width 102 height 102
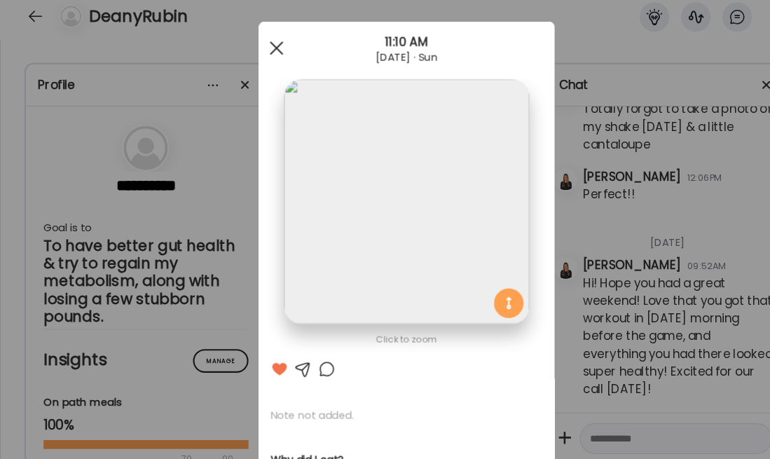
click at [258, 55] on span at bounding box center [261, 59] width 13 height 13
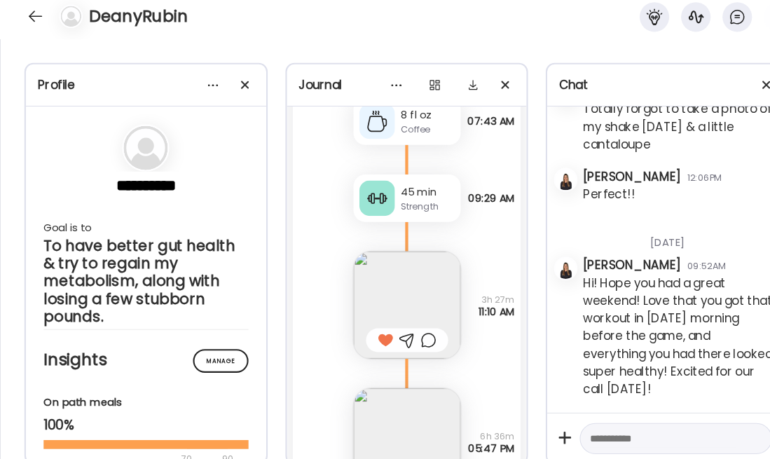
scroll to position [8376, 0]
